Goal: Entertainment & Leisure: Consume media (video, audio)

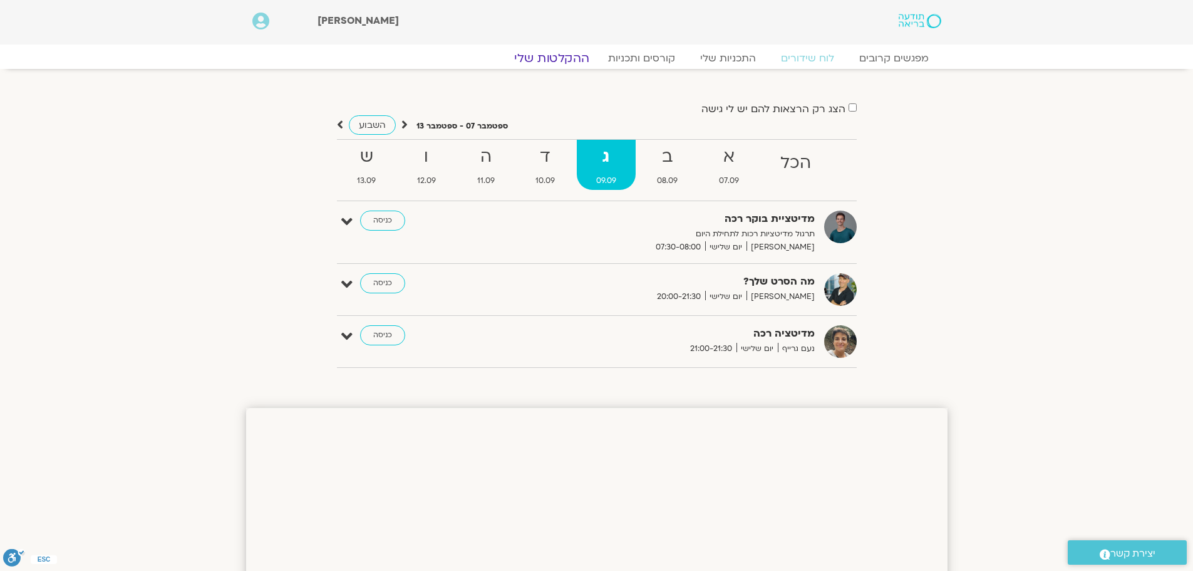
click at [554, 56] on link "ההקלטות שלי" at bounding box center [551, 58] width 105 height 15
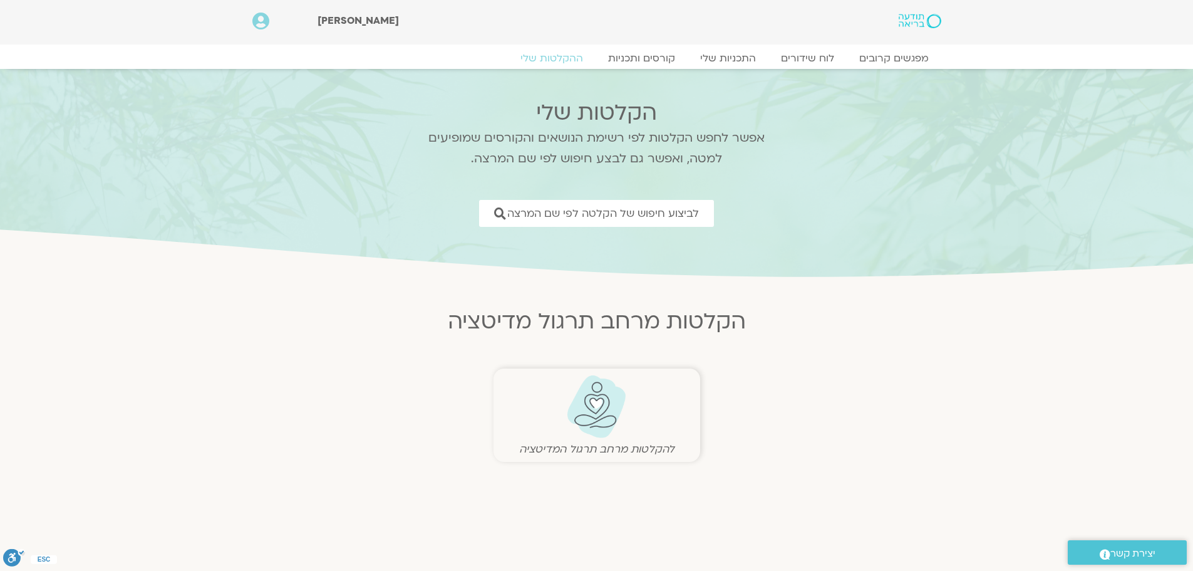
click at [618, 403] on img at bounding box center [597, 407] width 62 height 64
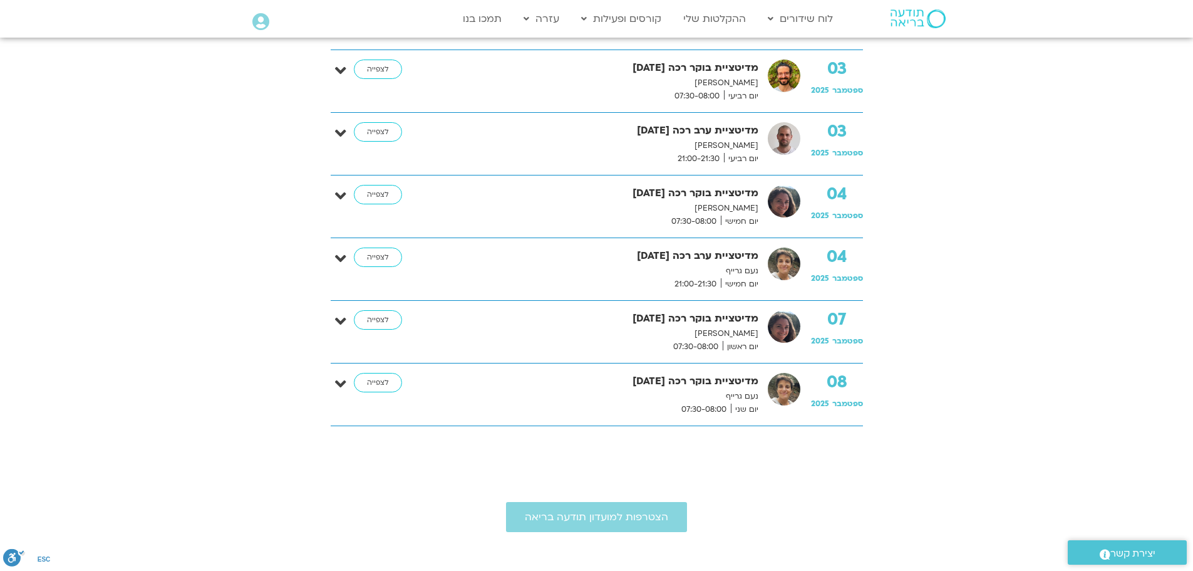
scroll to position [564, 0]
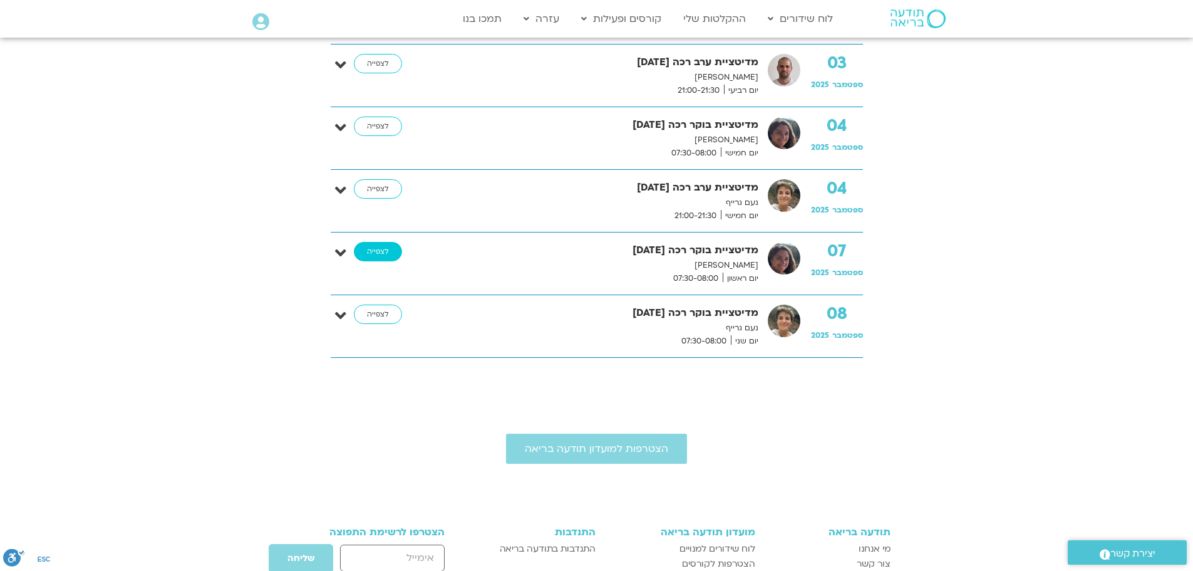
click at [383, 252] on link "לצפייה" at bounding box center [378, 252] width 48 height 20
